Goal: Transaction & Acquisition: Download file/media

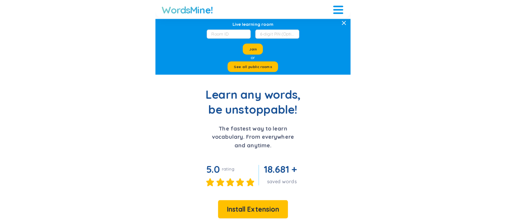
scroll to position [15, 0]
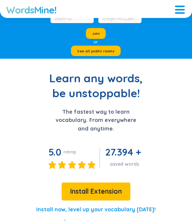
click at [102, 189] on span "Install Extension" at bounding box center [96, 191] width 52 height 10
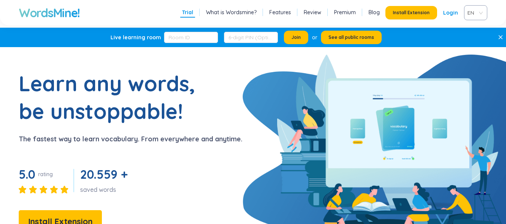
scroll to position [146, 0]
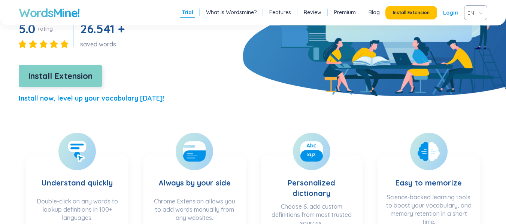
click at [95, 79] on button "Install Extension" at bounding box center [60, 76] width 83 height 22
click at [57, 70] on span "Install Extension" at bounding box center [60, 76] width 64 height 13
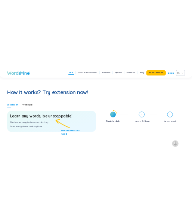
scroll to position [389, 0]
